Goal: Task Accomplishment & Management: Use online tool/utility

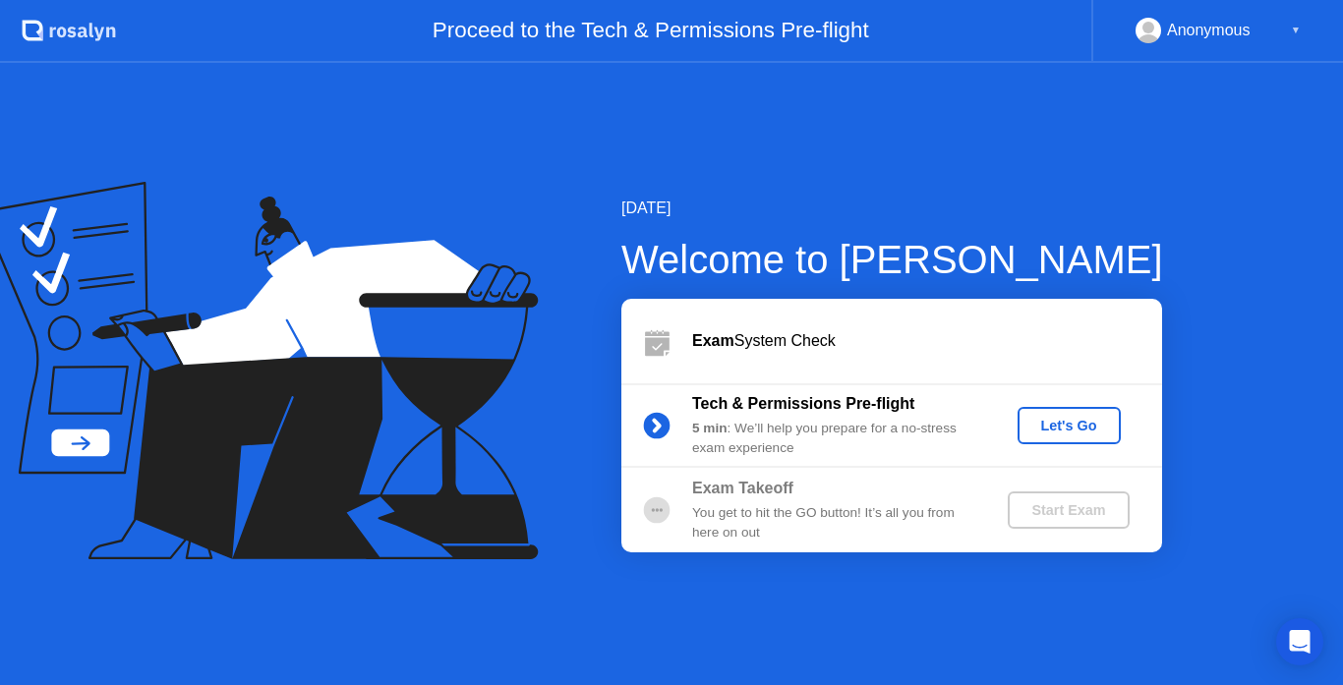
click at [1079, 434] on div "Let's Go" at bounding box center [1068, 426] width 87 height 16
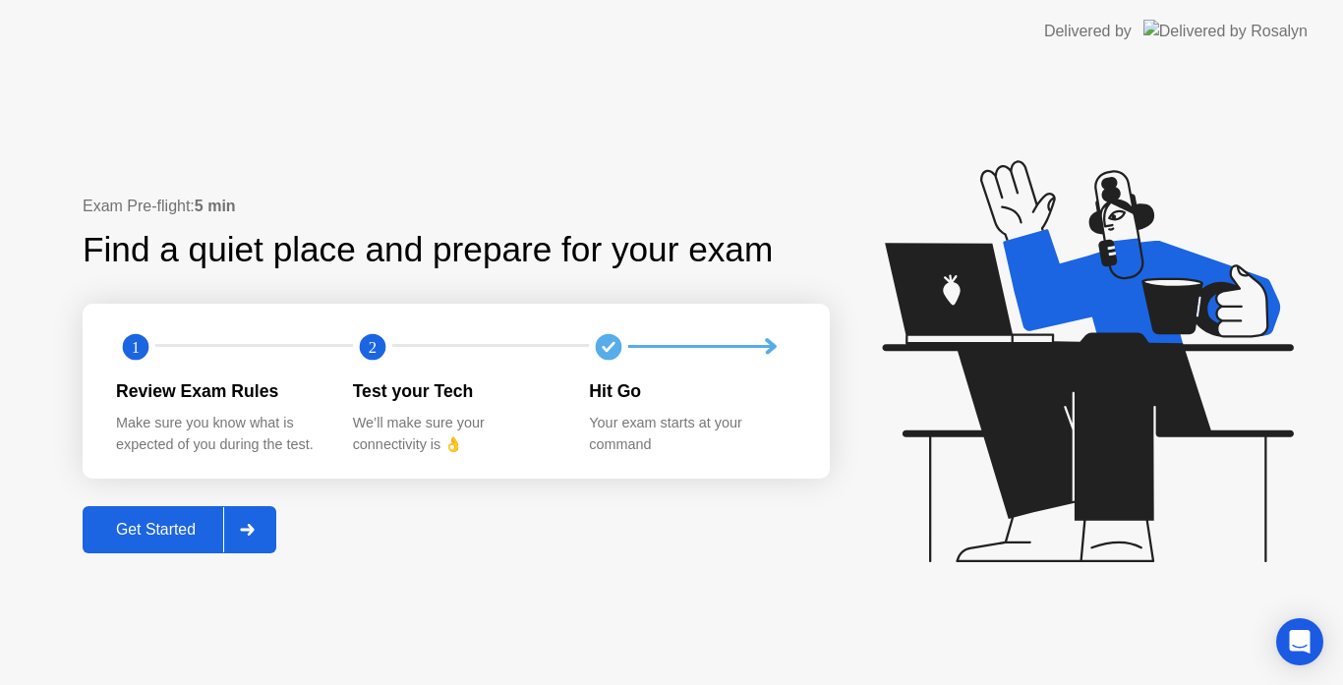
click at [166, 524] on div "Get Started" at bounding box center [155, 530] width 135 height 18
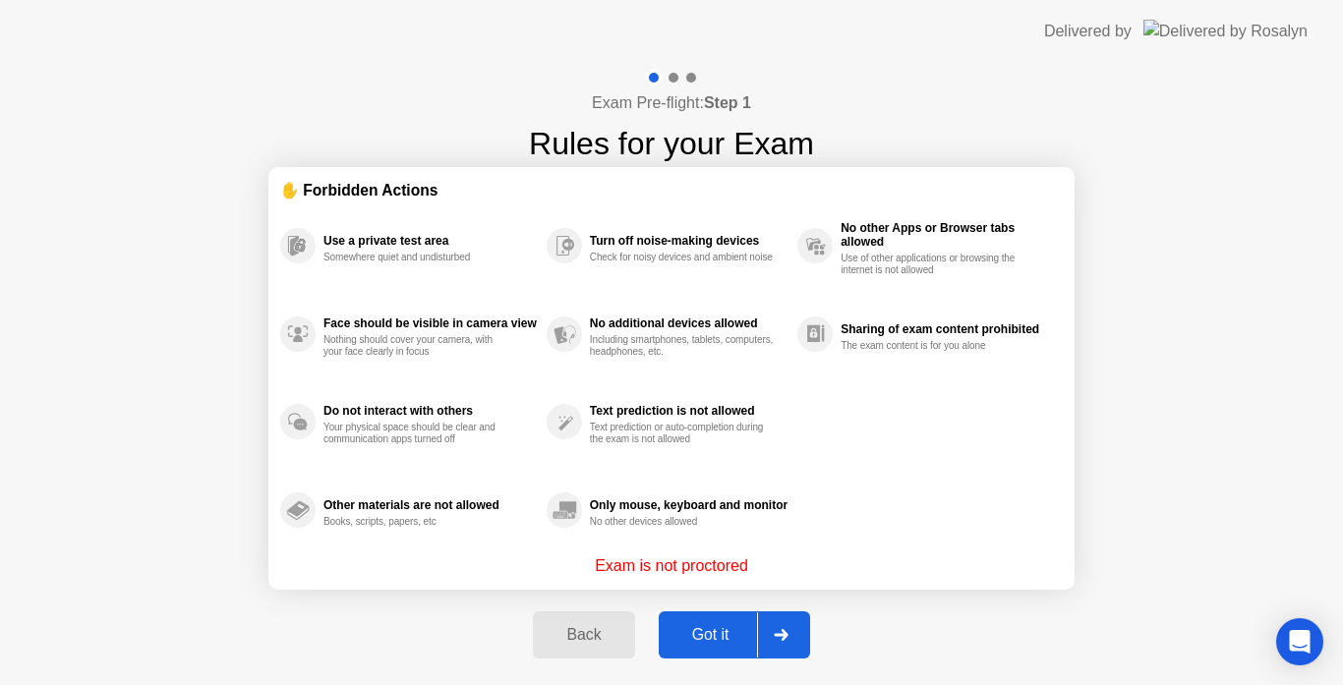
click at [721, 631] on div "Got it" at bounding box center [711, 635] width 92 height 18
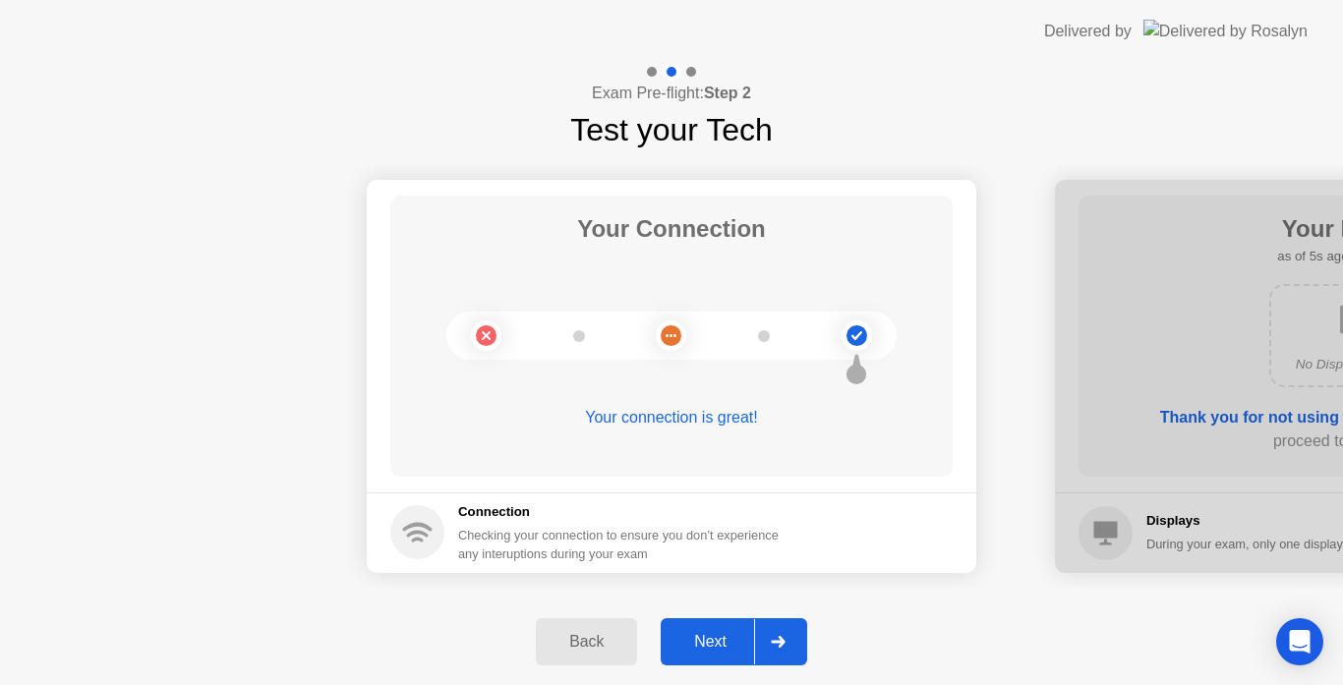
click at [721, 633] on div "Next" at bounding box center [710, 642] width 87 height 18
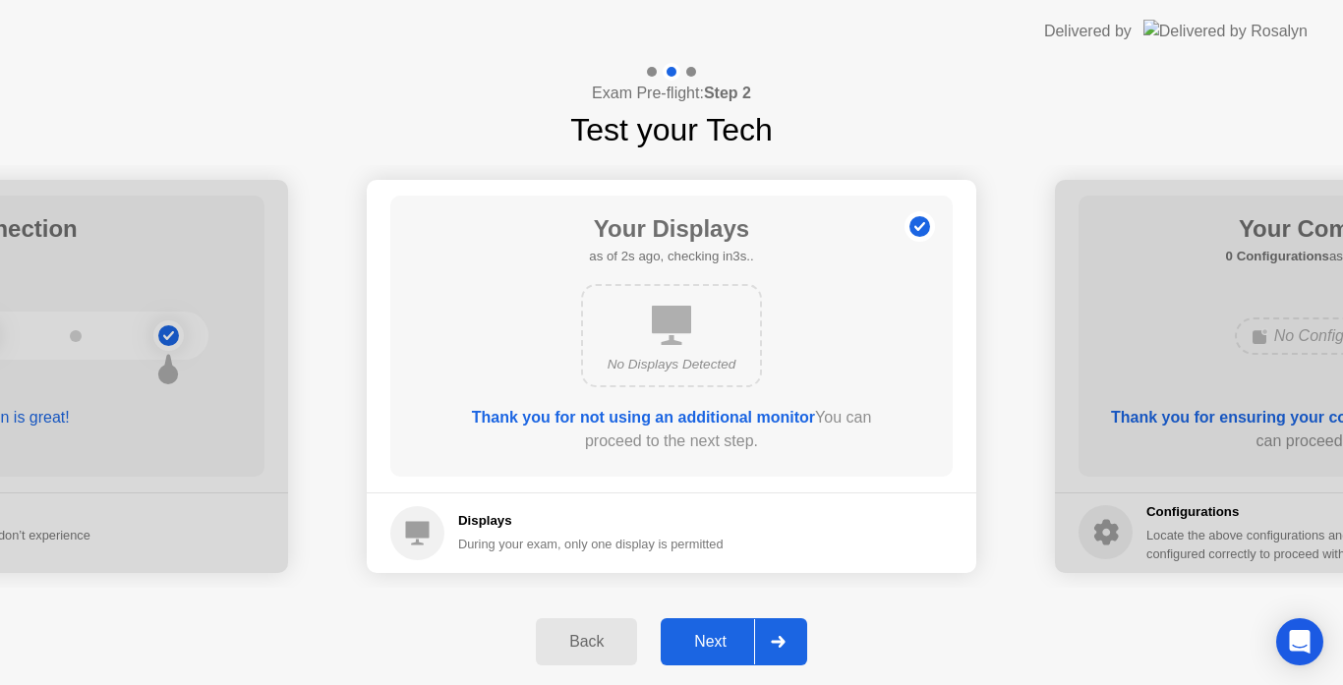
click at [721, 633] on div "Next" at bounding box center [710, 642] width 87 height 18
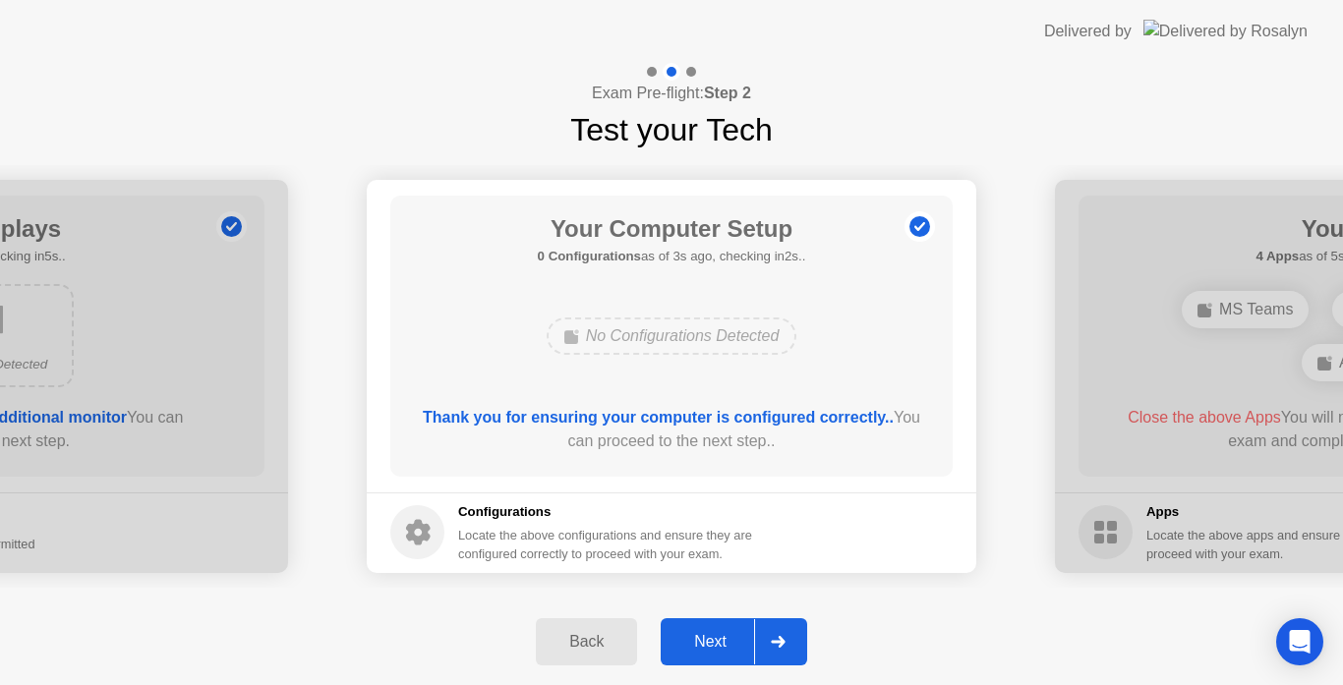
click at [721, 633] on div "Next" at bounding box center [710, 642] width 87 height 18
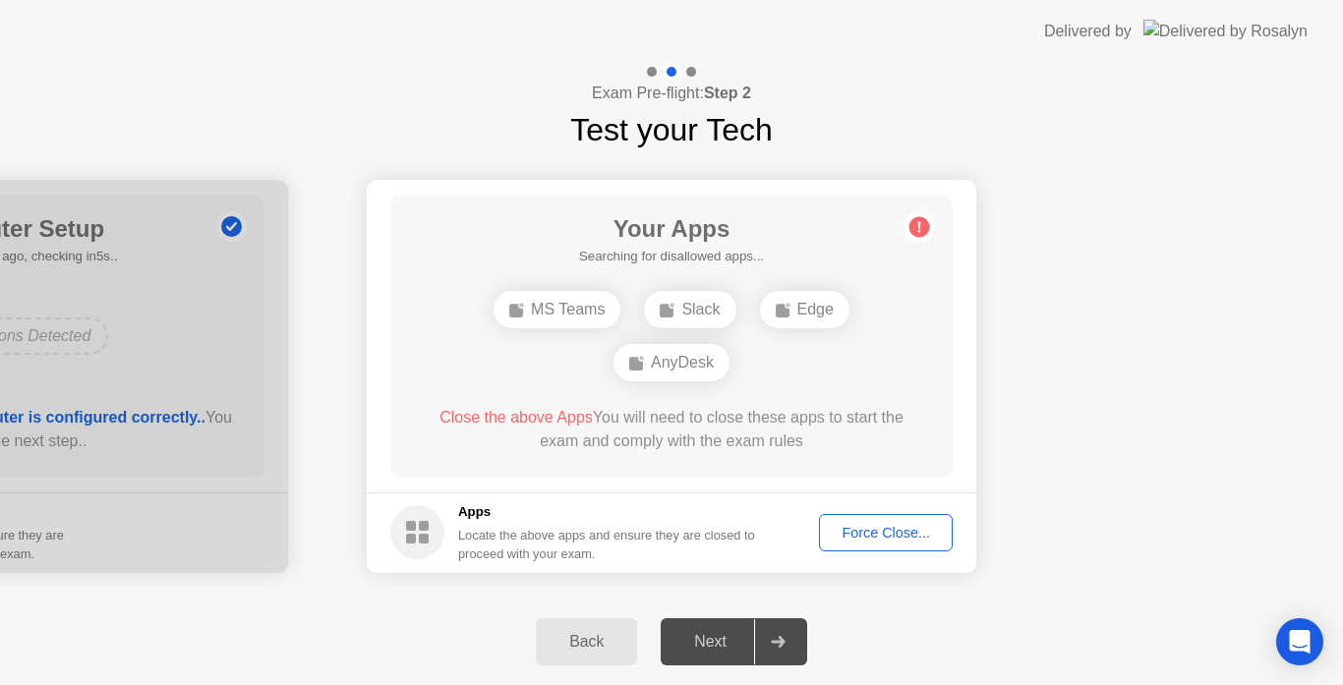
click at [721, 633] on div "Next" at bounding box center [710, 642] width 87 height 18
click at [866, 539] on div "Force Close..." at bounding box center [886, 533] width 120 height 16
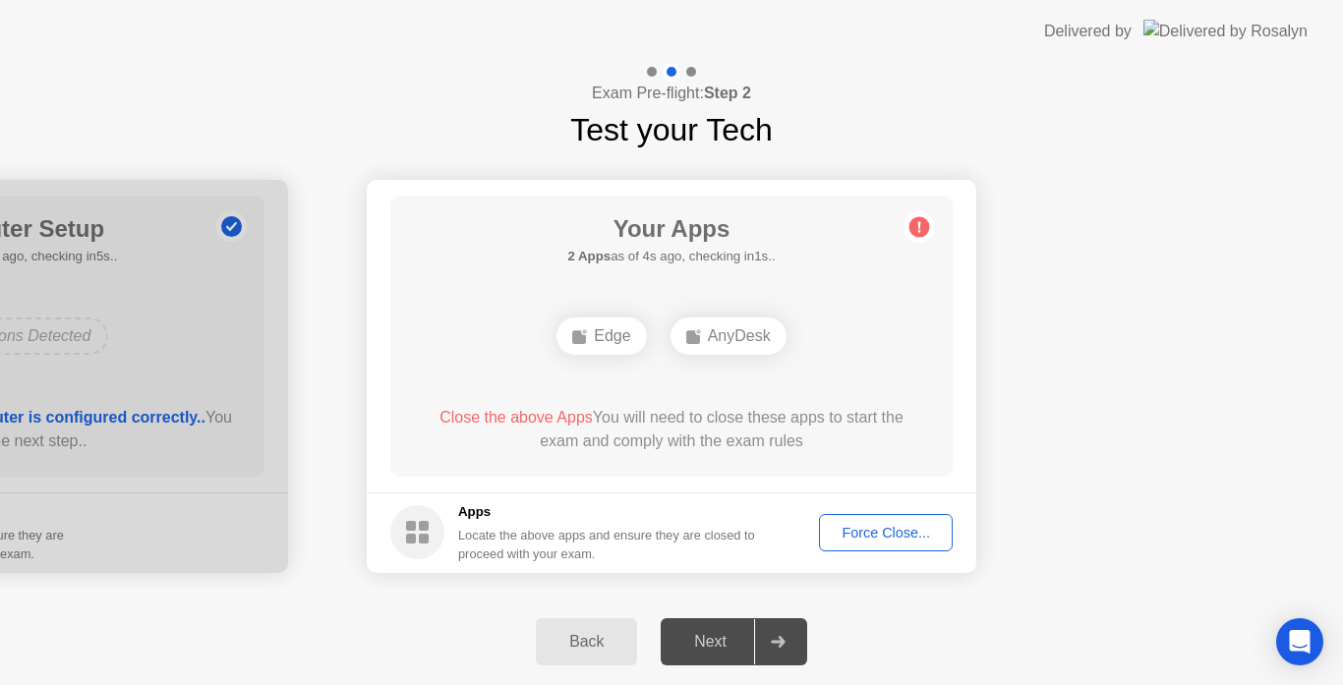
click at [850, 525] on div "Force Close..." at bounding box center [886, 533] width 120 height 16
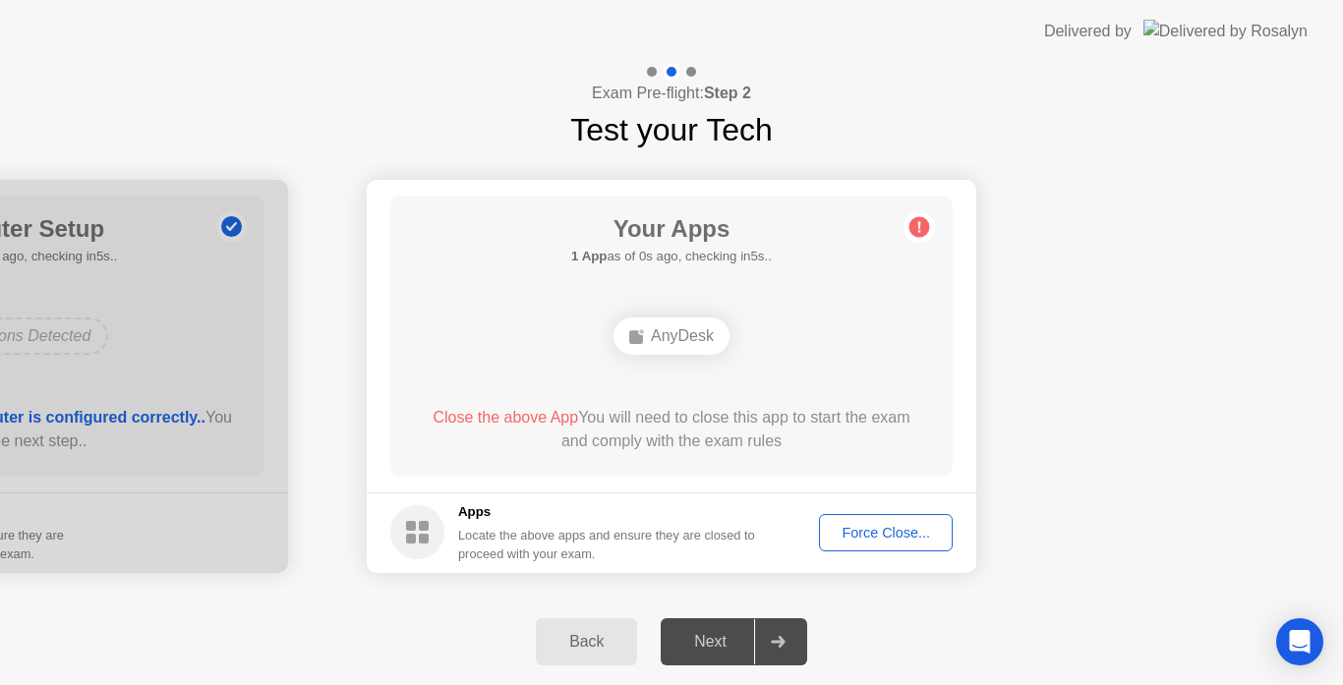
click at [852, 539] on div "Force Close..." at bounding box center [886, 533] width 120 height 16
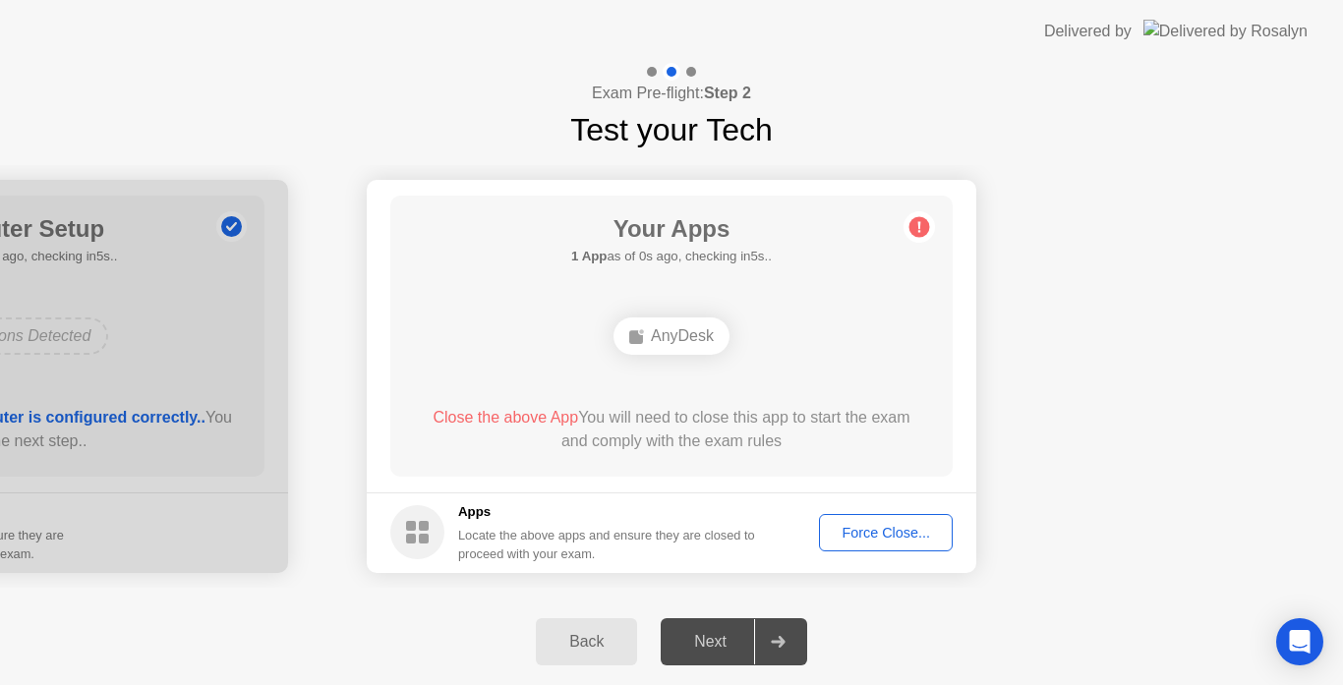
click at [873, 532] on div "Force Close..." at bounding box center [886, 533] width 120 height 16
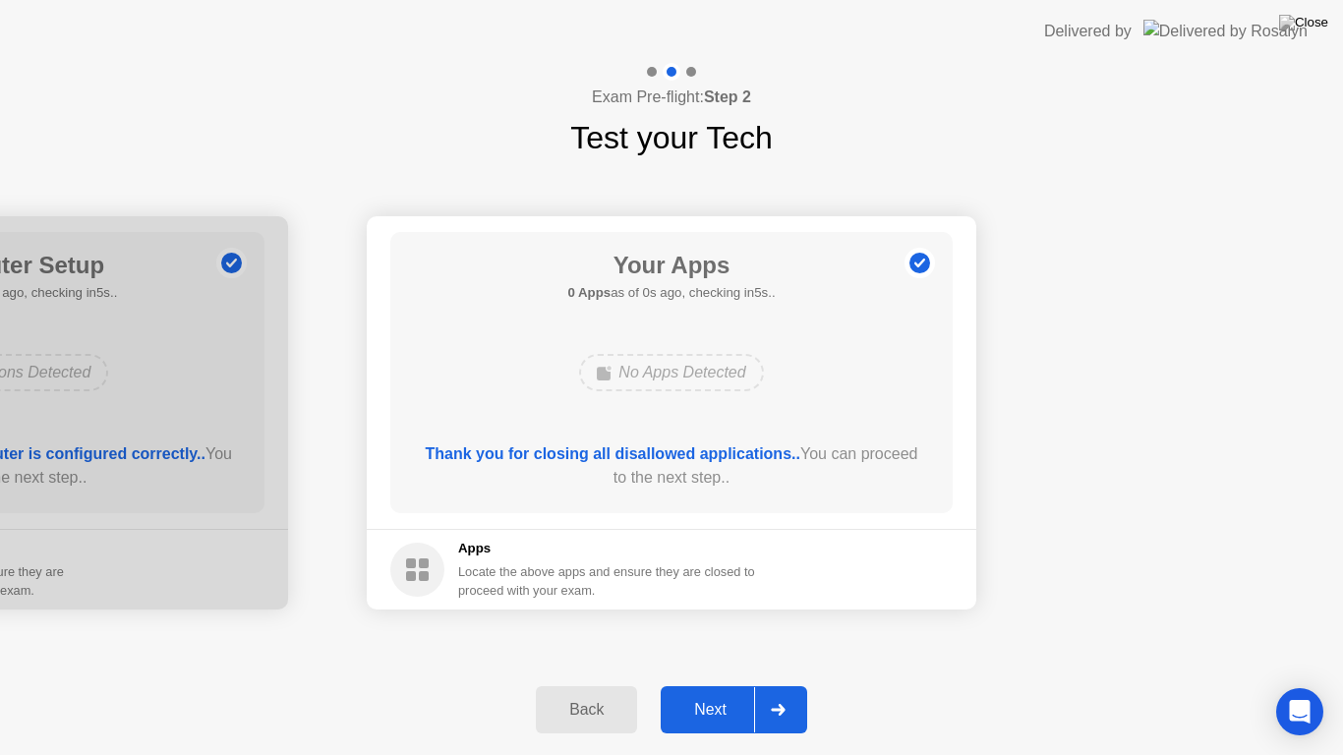
click at [720, 684] on div "Next" at bounding box center [710, 710] width 87 height 18
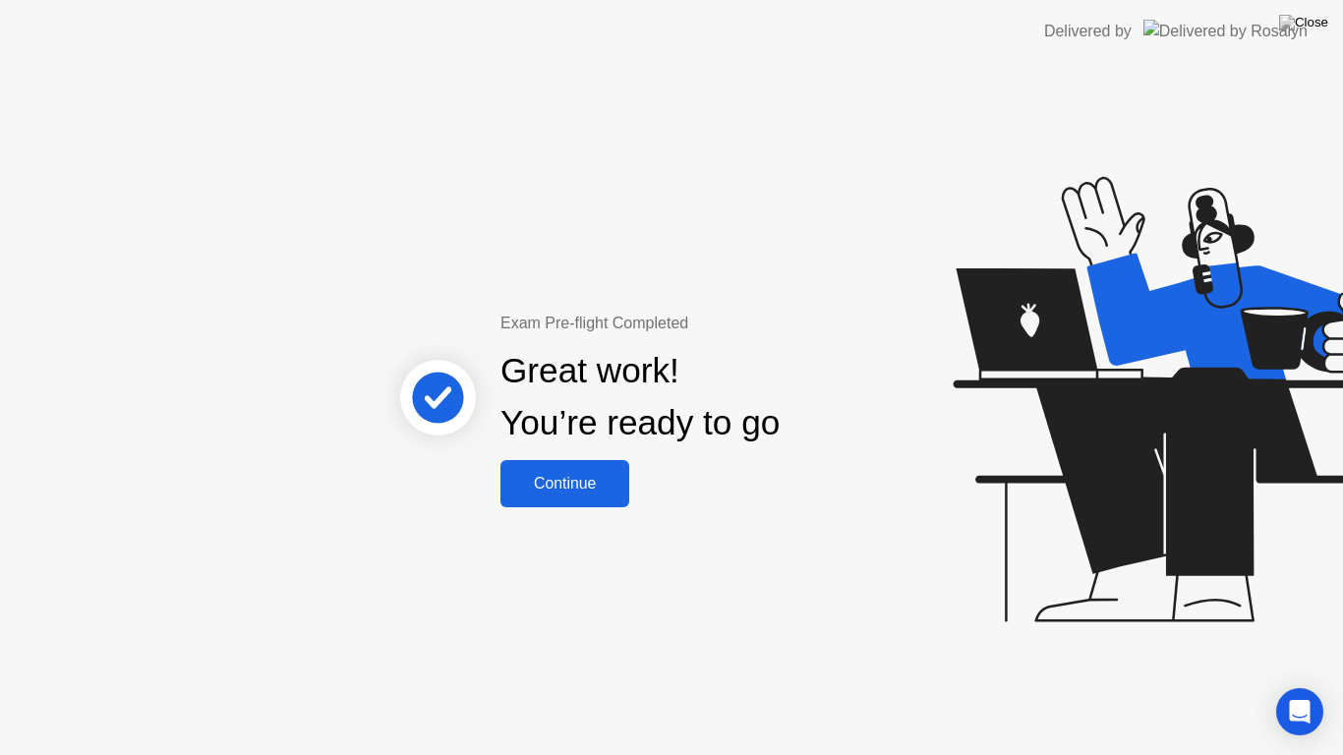
click at [616, 493] on div "Continue" at bounding box center [564, 484] width 117 height 18
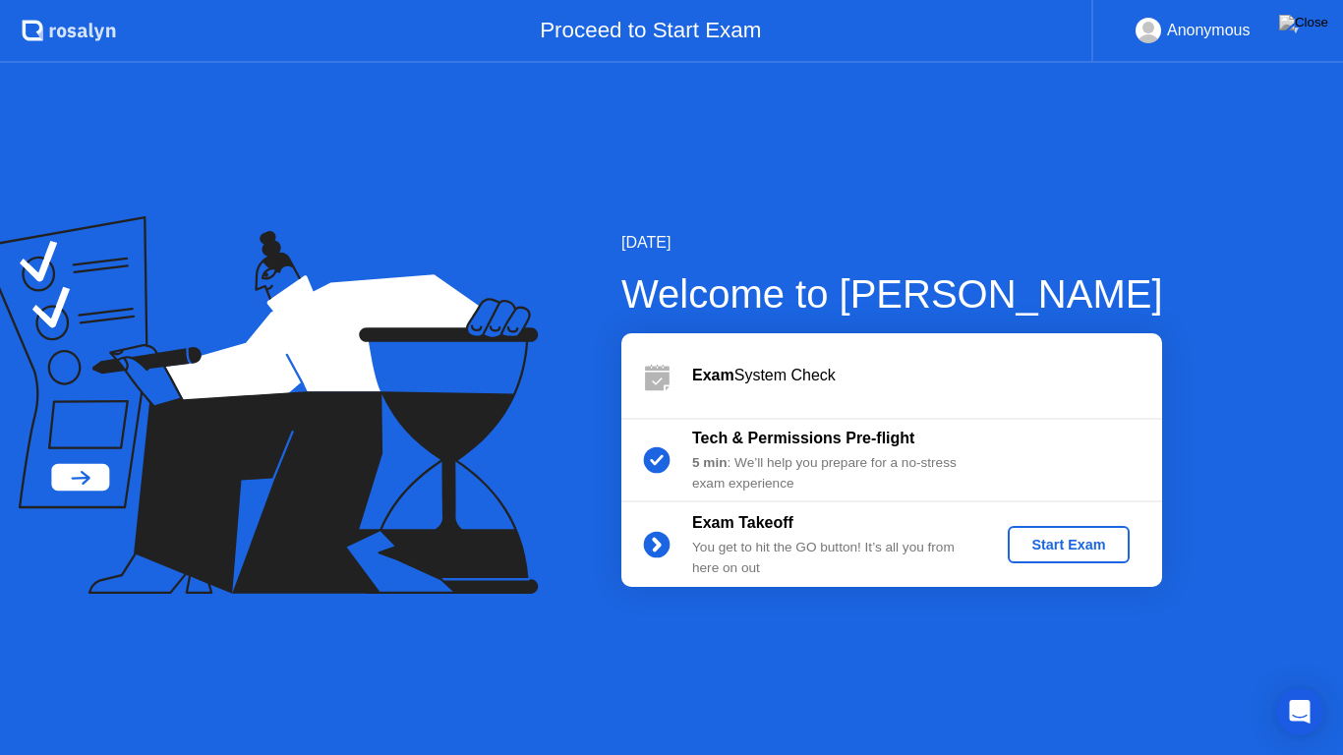
click at [1042, 549] on div "Start Exam" at bounding box center [1068, 545] width 105 height 16
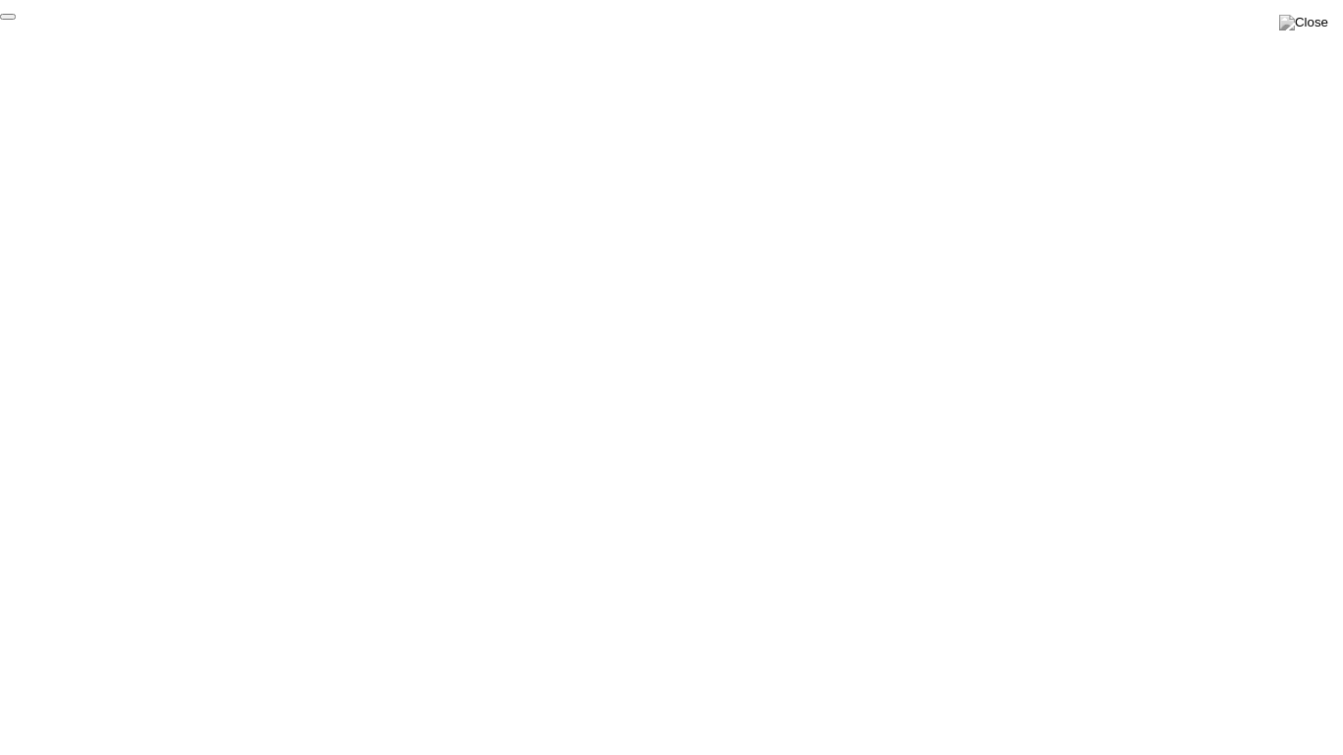
click div "End Proctoring Session"
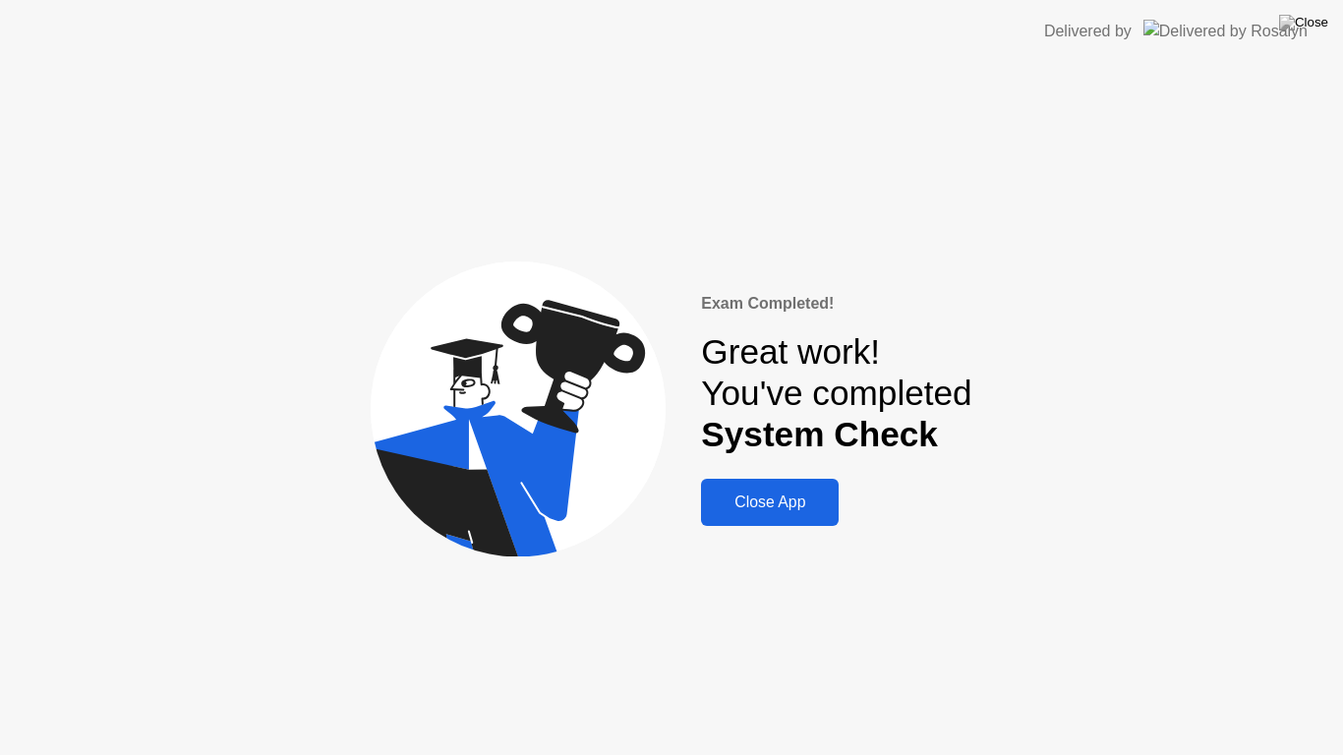
click at [784, 506] on div "Close App" at bounding box center [770, 503] width 126 height 18
